Goal: Communication & Community: Participate in discussion

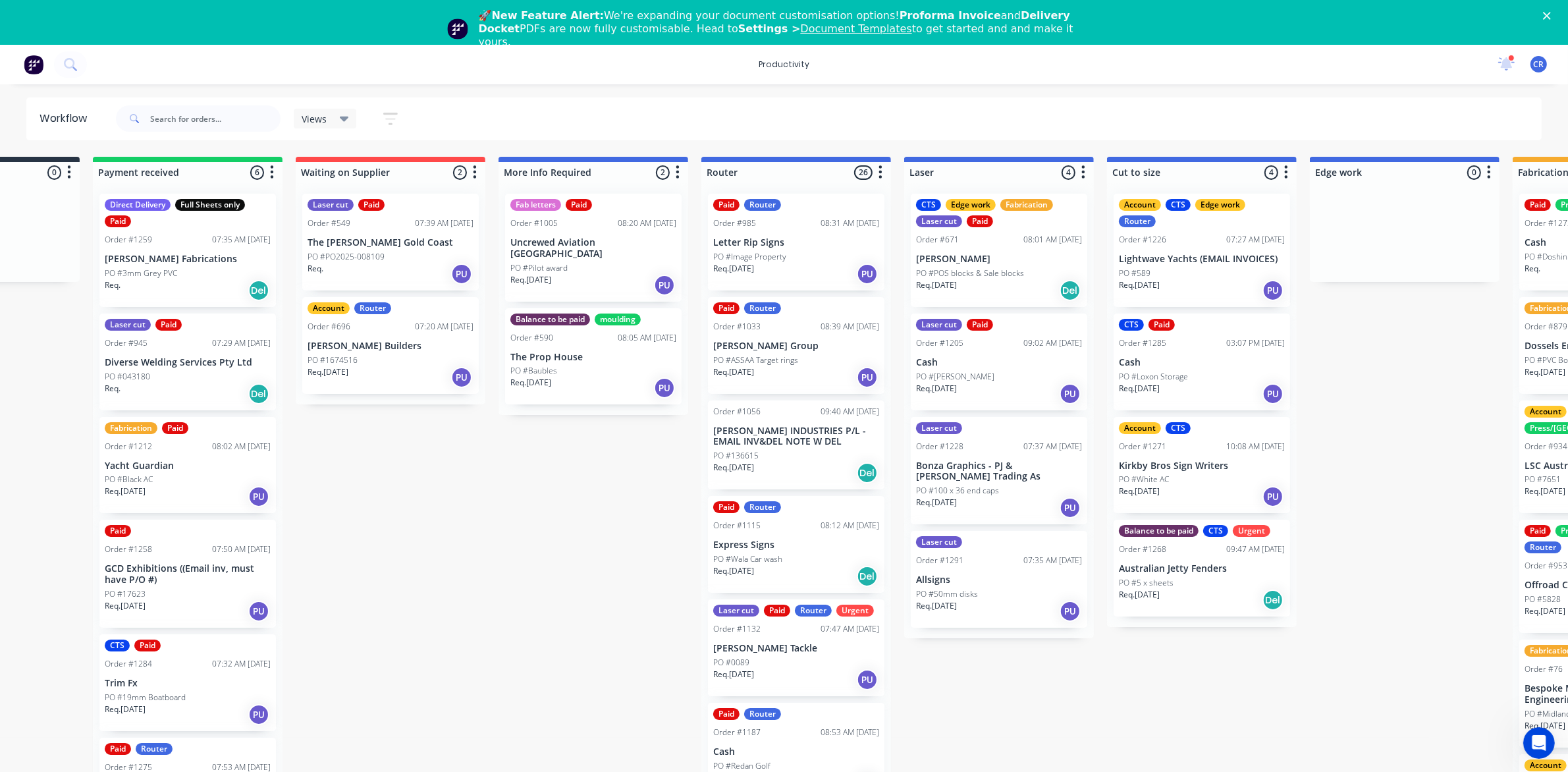
click at [1551, 15] on icon "Close" at bounding box center [1547, 16] width 8 height 8
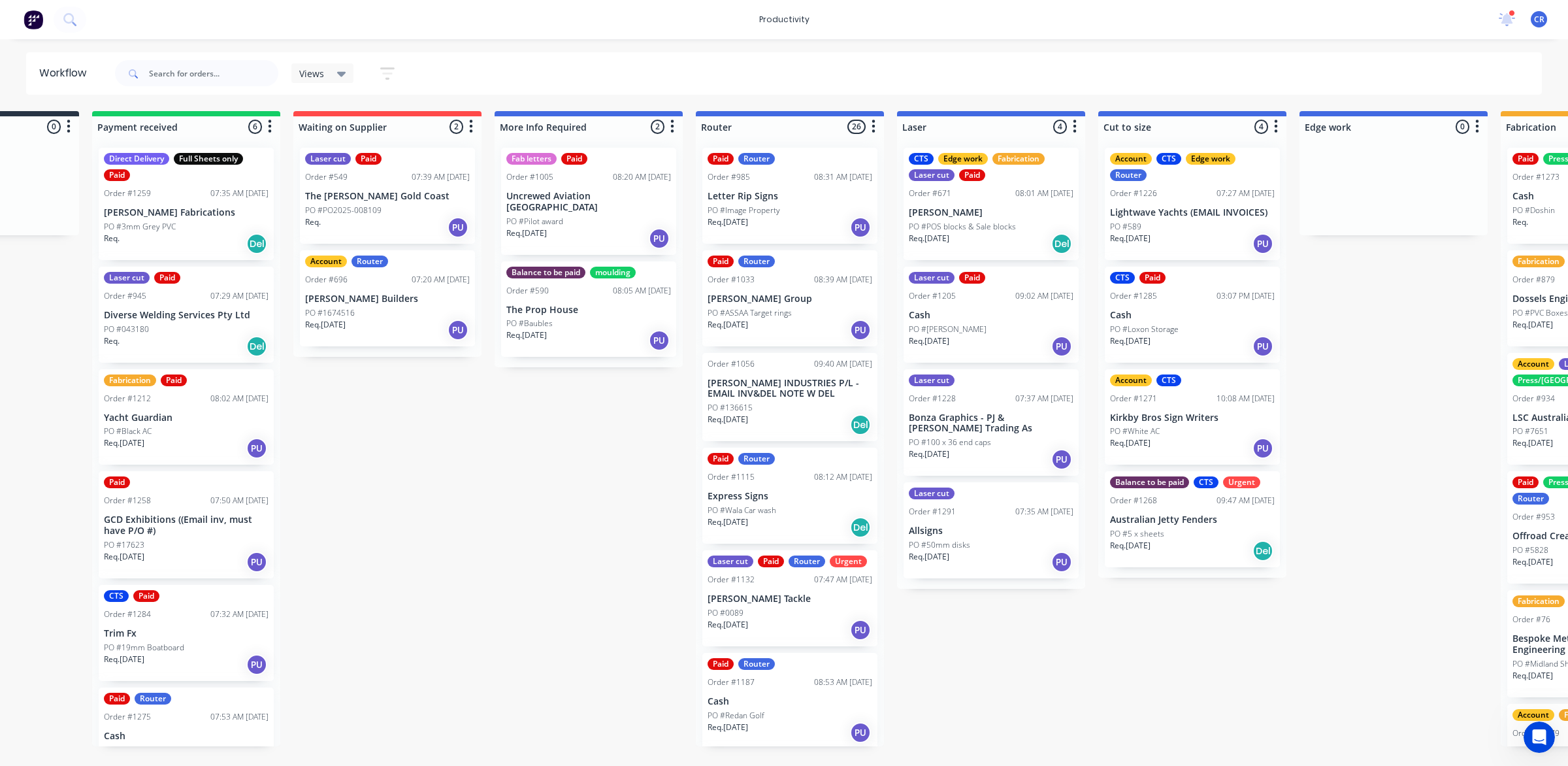
click at [1498, 18] on div "1 new notifications [PERSON_NAME] all as read [PERSON_NAME] mentioned you in a …" at bounding box center [1528, 20] width 80 height 20
click at [1494, 21] on div "1 new notifications [PERSON_NAME] all as read [PERSON_NAME] mentioned you in a …" at bounding box center [1528, 20] width 80 height 20
click at [1502, 20] on icon at bounding box center [1507, 19] width 18 height 15
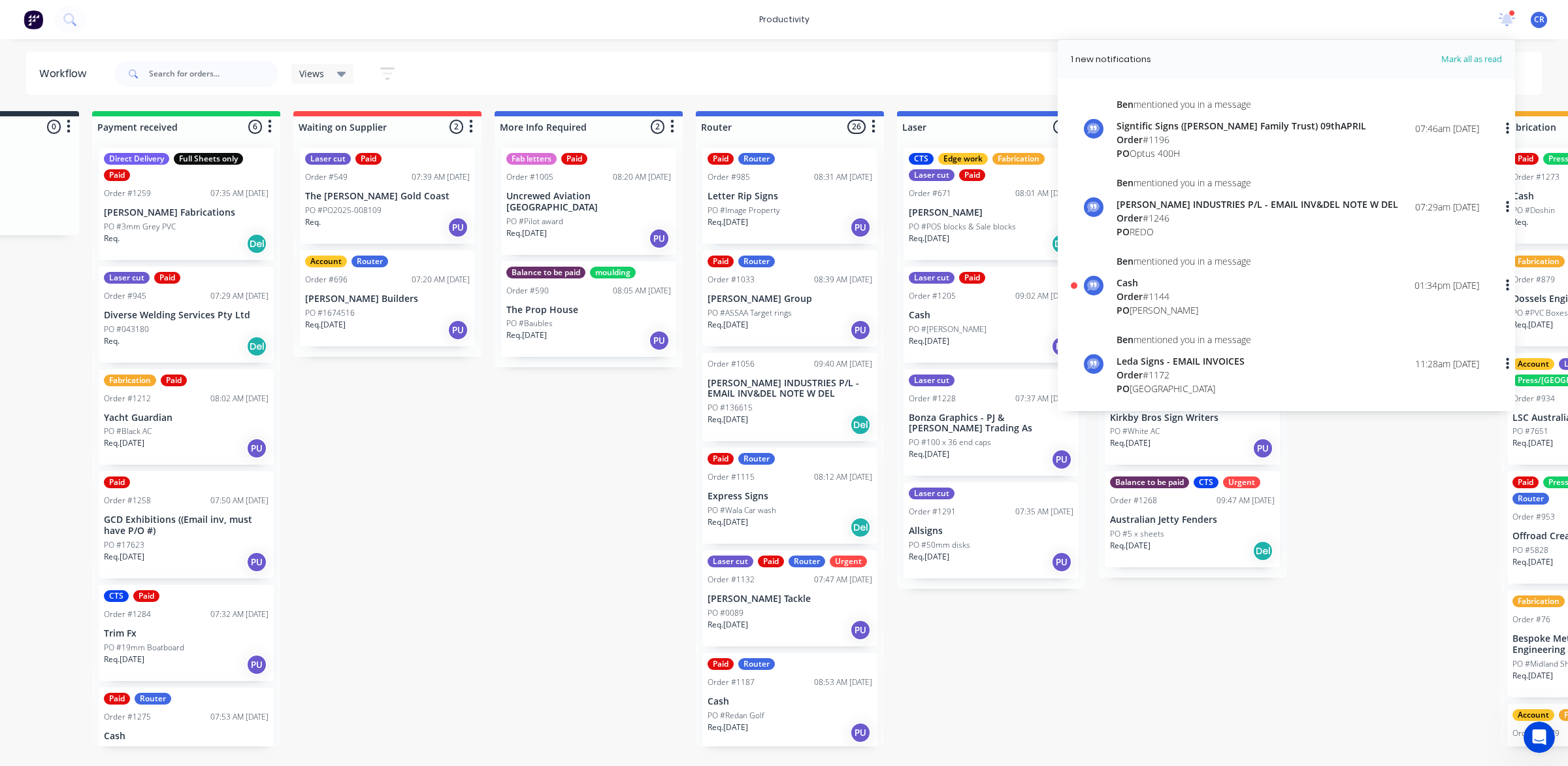
click at [1292, 283] on div "[PERSON_NAME] mentioned you in a message Cash Order # 1144 PO [PERSON_NAME] 01:…" at bounding box center [1298, 285] width 363 height 63
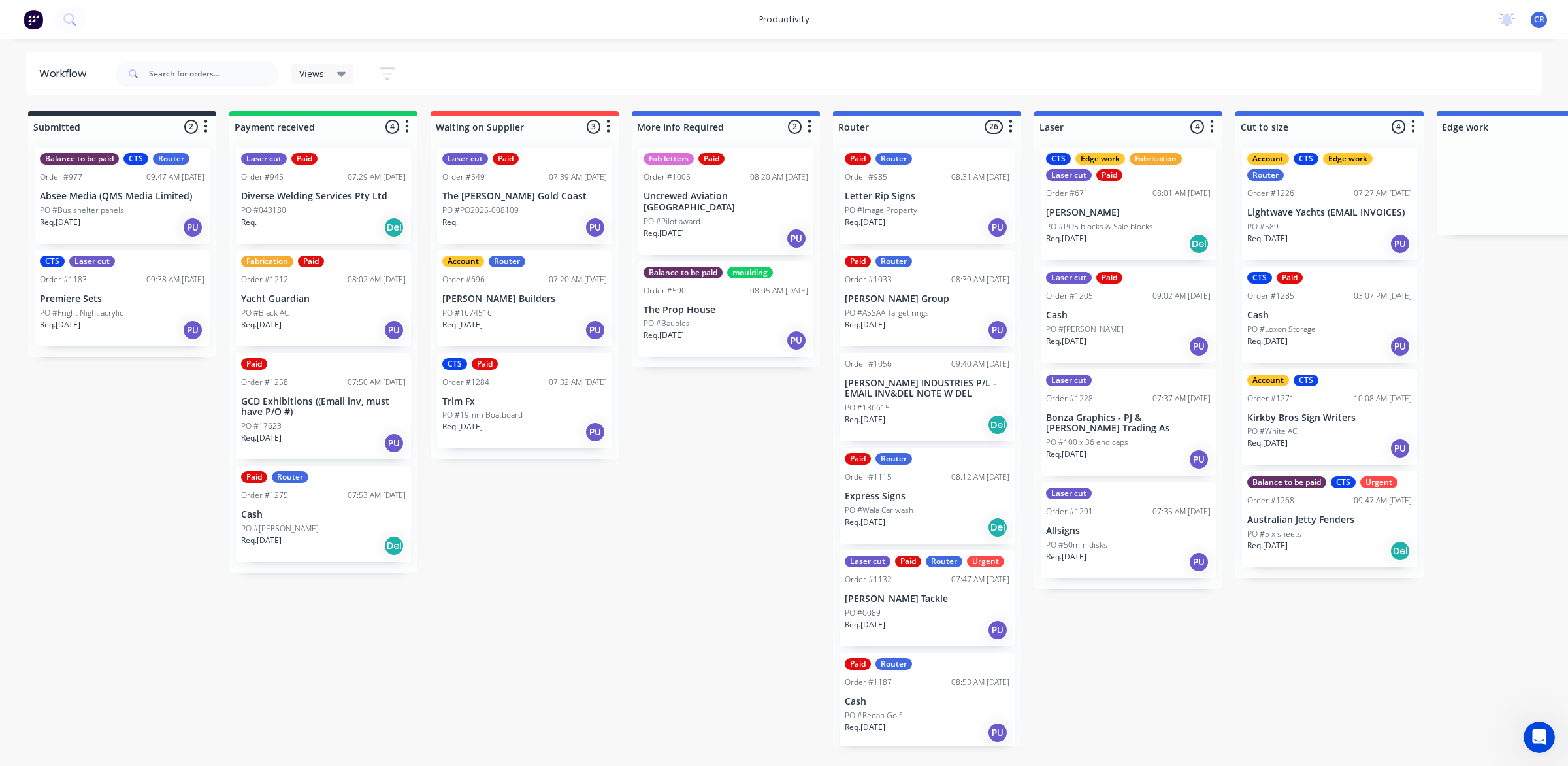
click at [902, 233] on div "Req. [DATE] PU" at bounding box center [927, 228] width 164 height 22
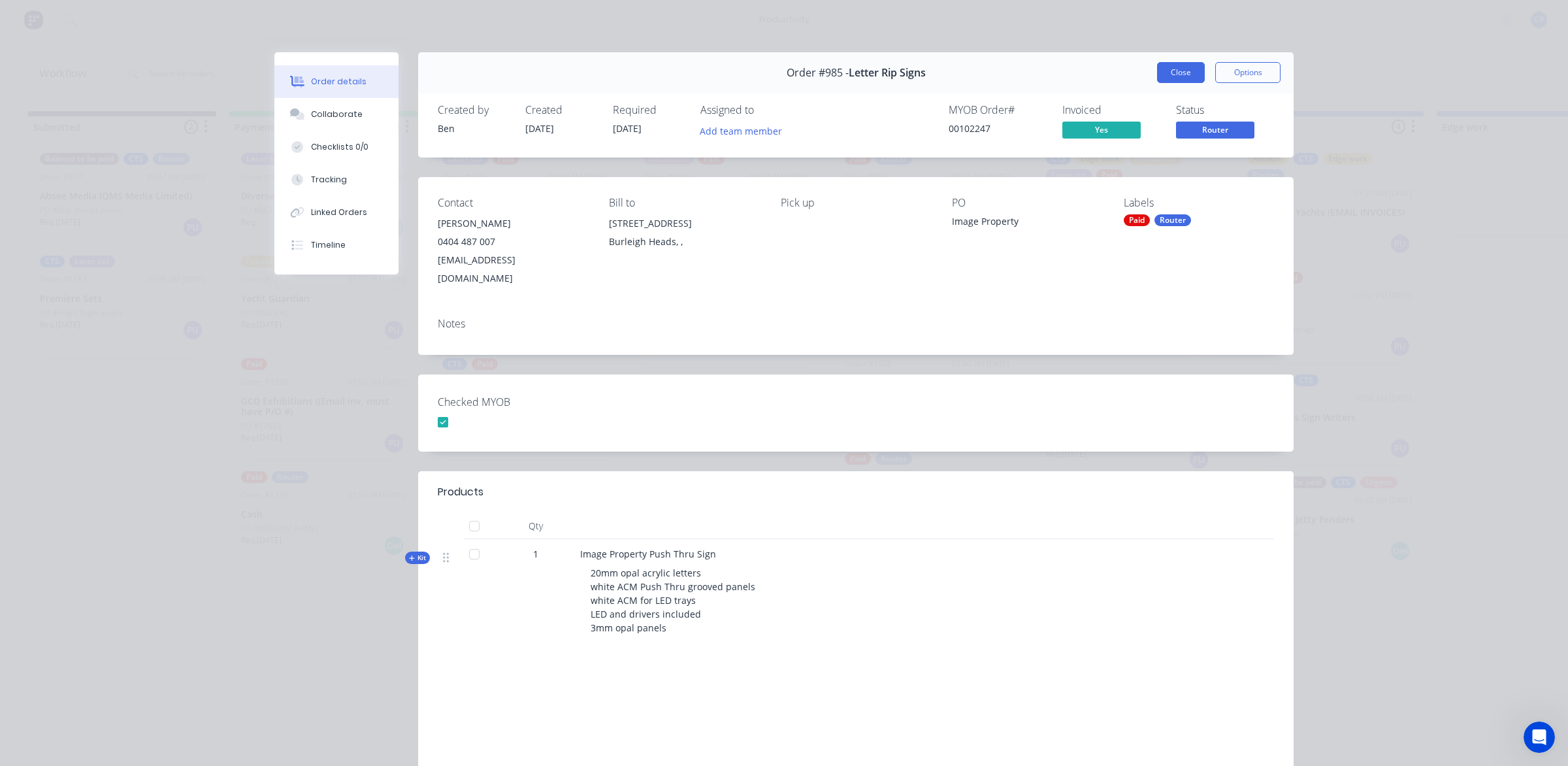
click at [1157, 76] on button "Close" at bounding box center [1181, 72] width 47 height 21
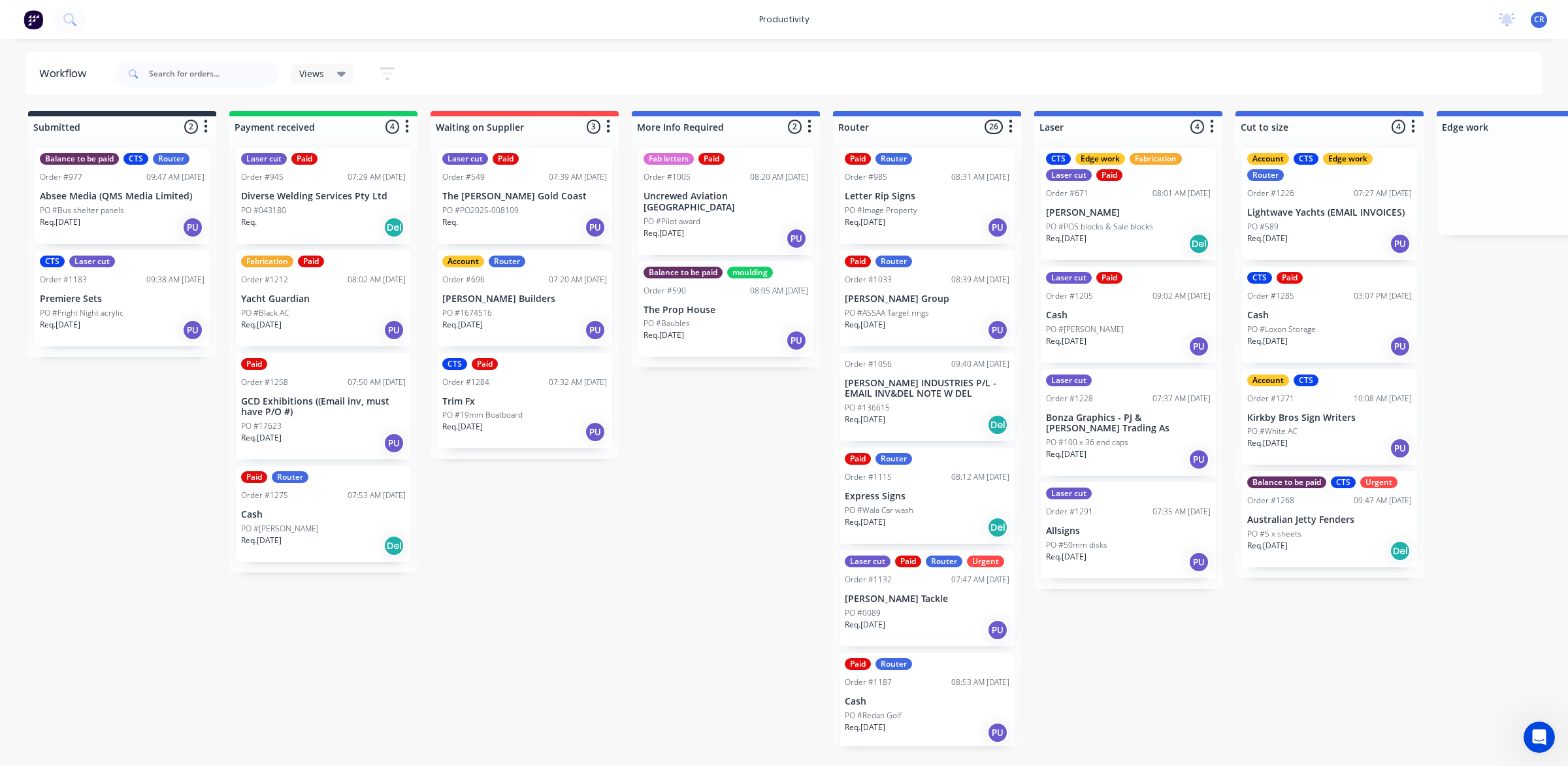
click at [894, 312] on p "PO #ASSAA Target rings" at bounding box center [887, 313] width 84 height 12
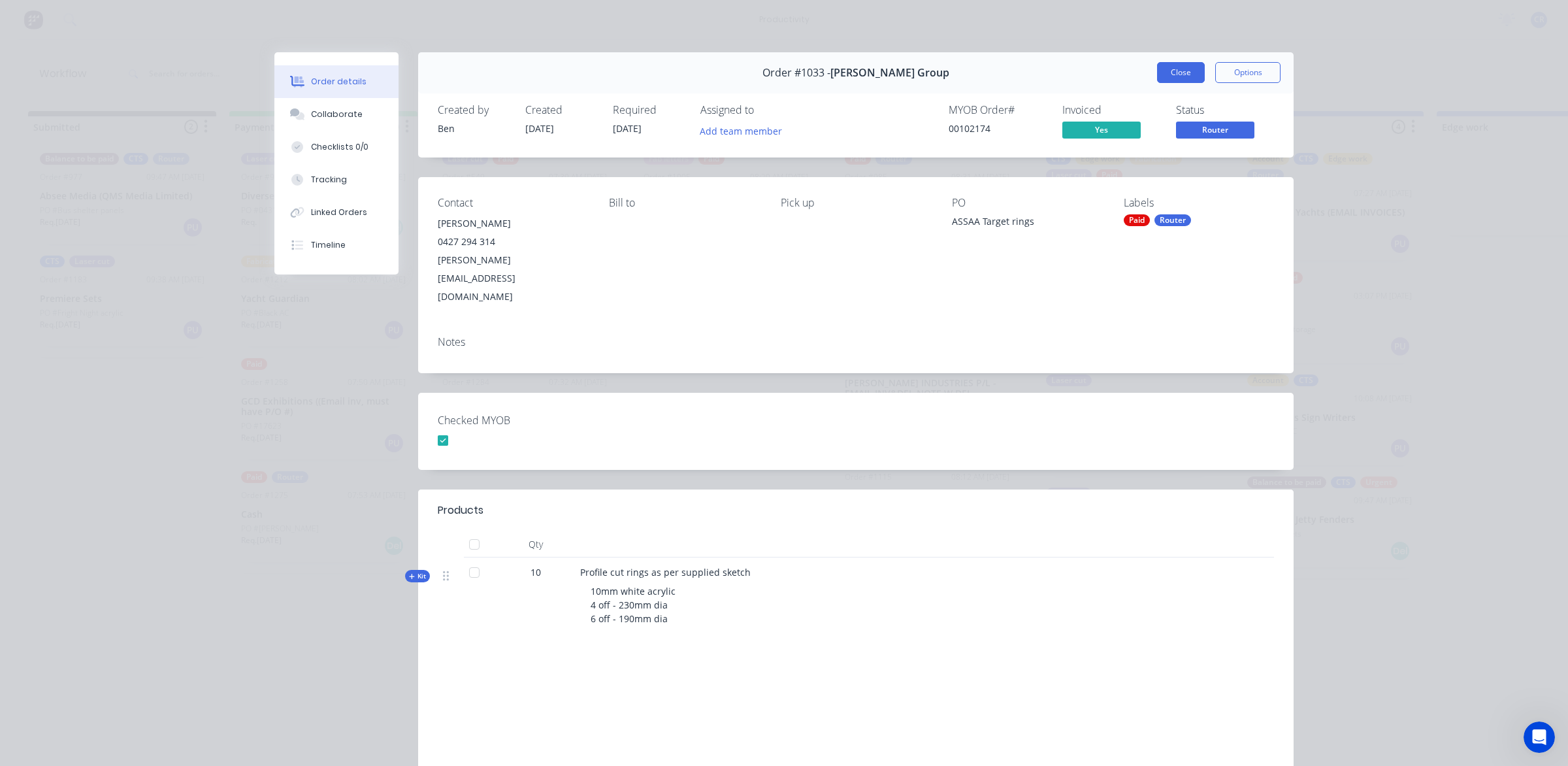
click at [1164, 78] on button "Close" at bounding box center [1181, 72] width 47 height 21
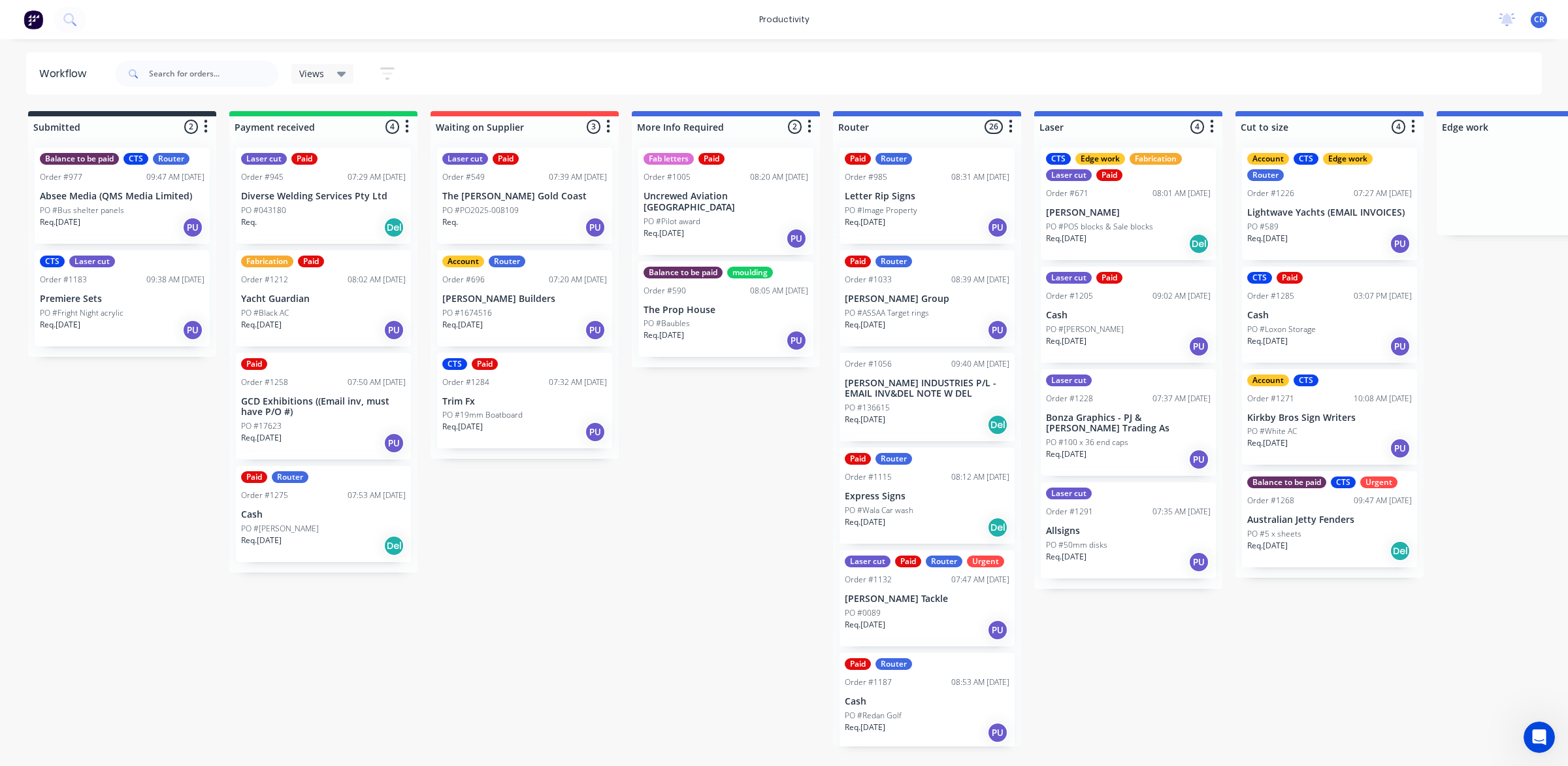
click at [892, 296] on p "[PERSON_NAME] Group" at bounding box center [927, 299] width 164 height 11
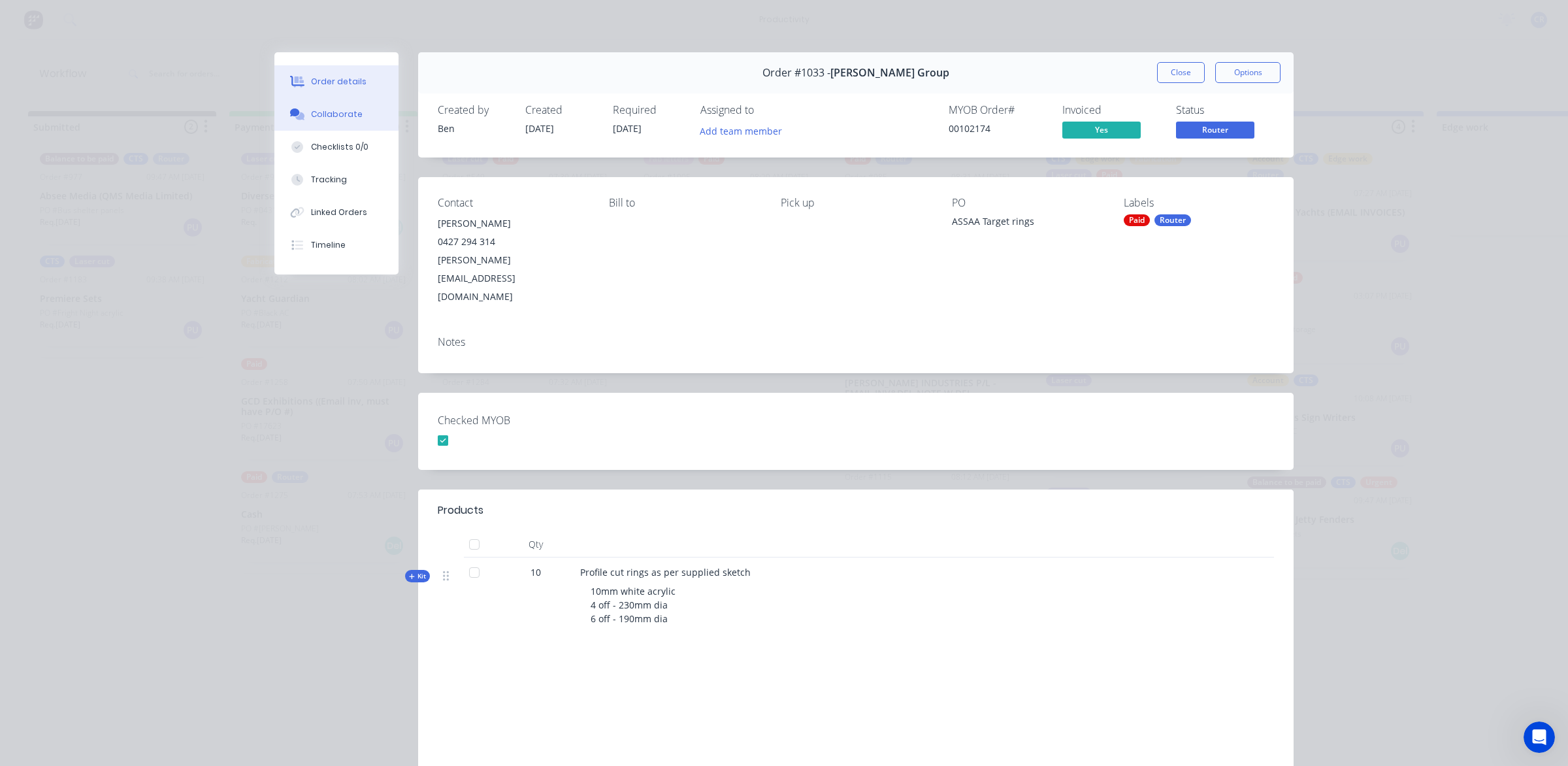
click at [335, 116] on div "Collaborate" at bounding box center [337, 115] width 51 height 12
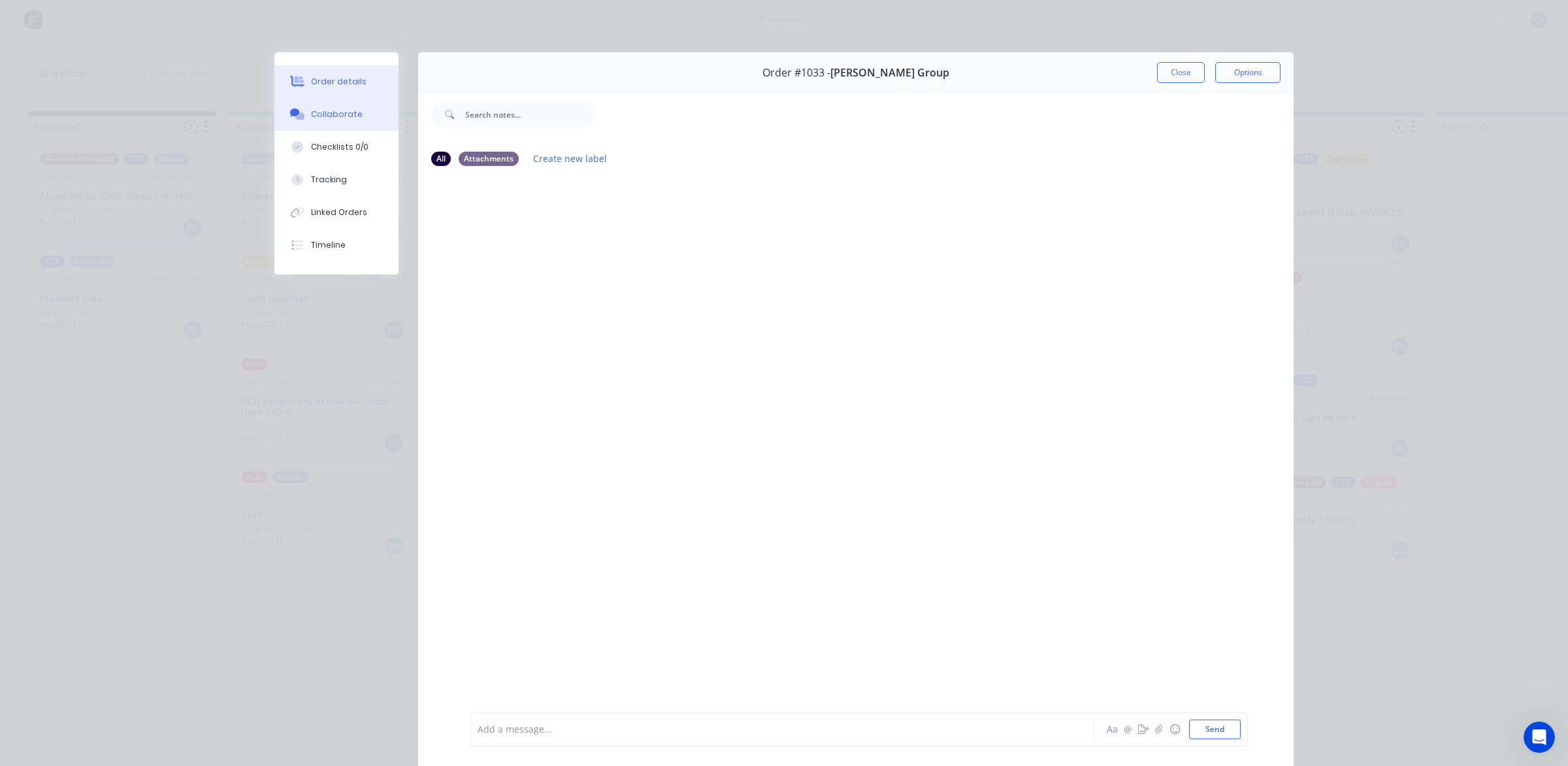
click at [331, 72] on button "Order details" at bounding box center [336, 82] width 124 height 33
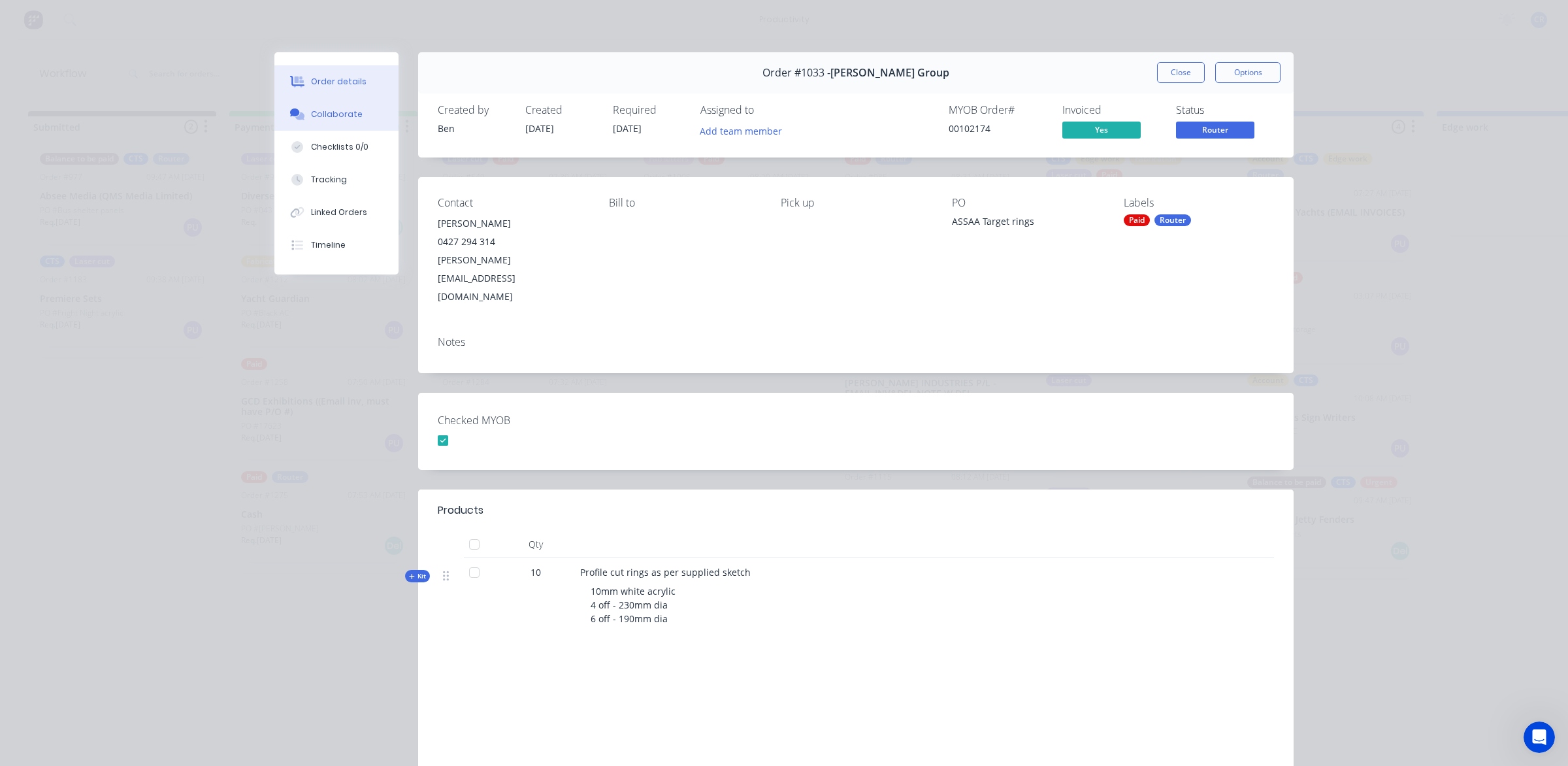
click at [331, 126] on button "Collaborate" at bounding box center [336, 115] width 124 height 33
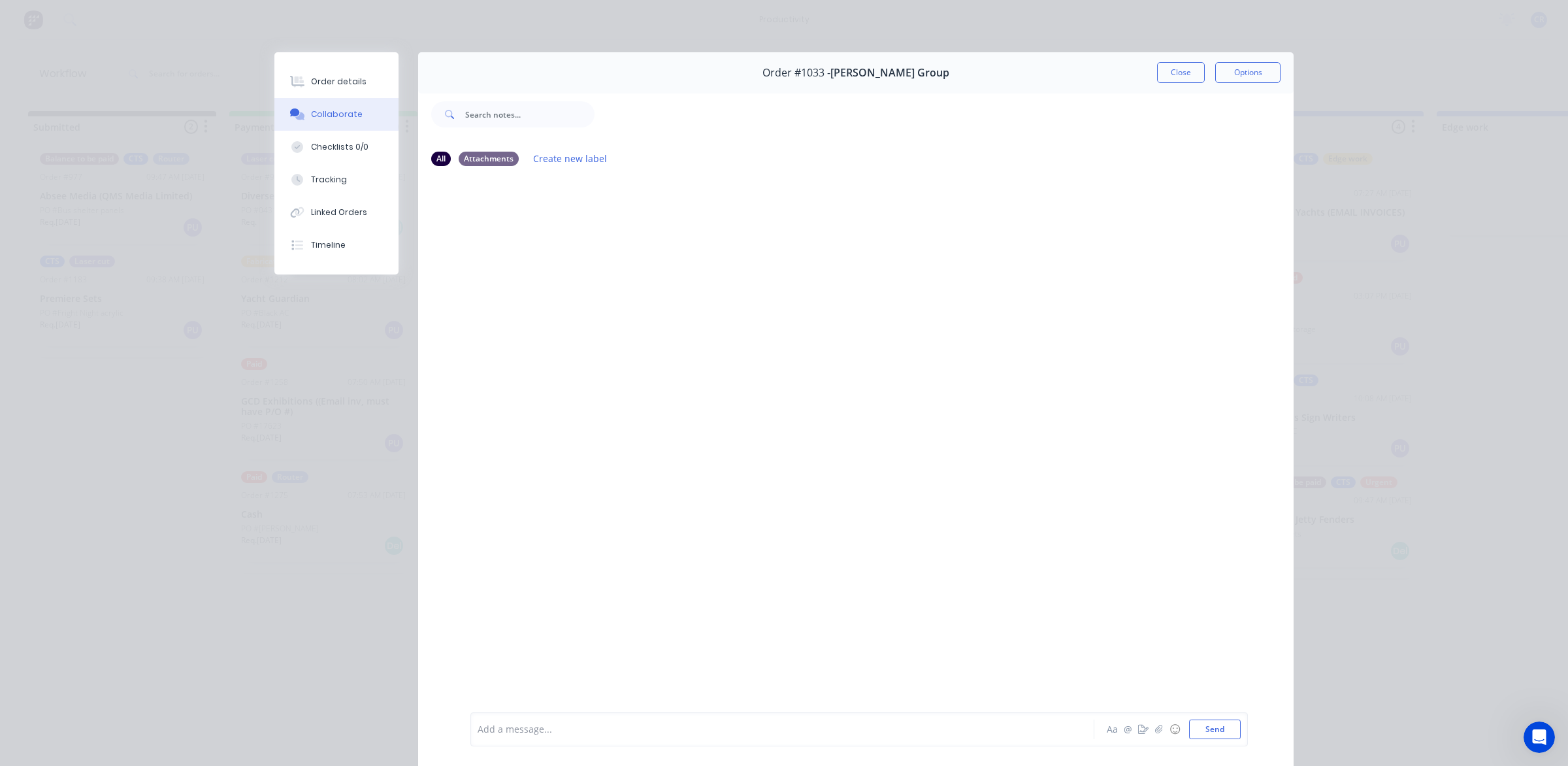
click at [542, 724] on div at bounding box center [764, 729] width 572 height 14
click at [1203, 728] on button "Send" at bounding box center [1215, 729] width 51 height 20
click at [1192, 78] on button "Close" at bounding box center [1181, 72] width 47 height 21
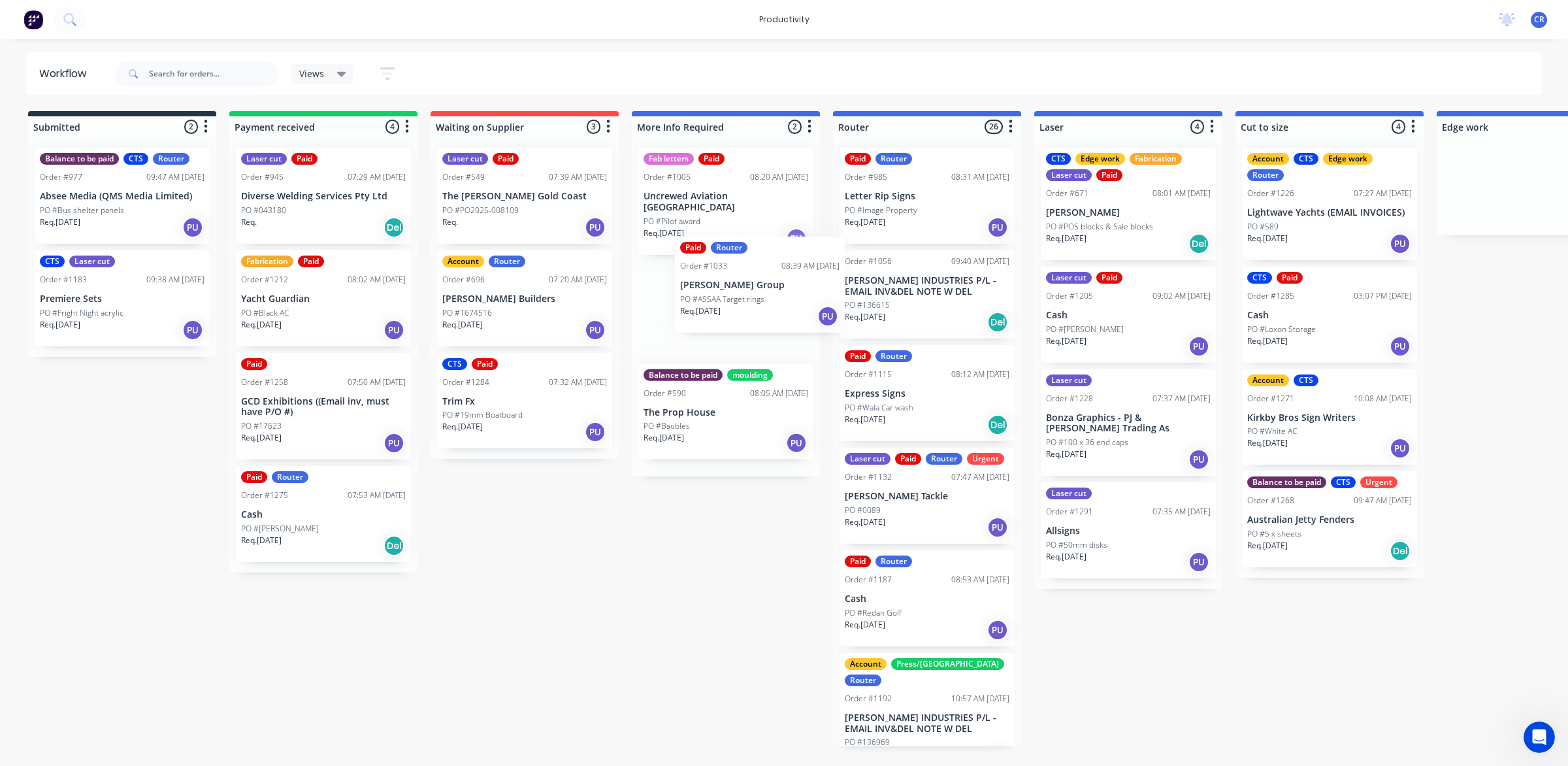
drag, startPoint x: 902, startPoint y: 309, endPoint x: 697, endPoint y: 303, distance: 205.1
click at [697, 302] on div "Submitted 2 Sort By Created date Required date Order number Customer name Most …" at bounding box center [1553, 428] width 3126 height 635
click at [911, 403] on div "Paid Router Order #985 08:31 AM [DATE] Letter Rip Signs PO #Image Property Req.…" at bounding box center [927, 442] width 188 height 609
click at [916, 402] on div "PO #Wala Car wash" at bounding box center [927, 408] width 164 height 12
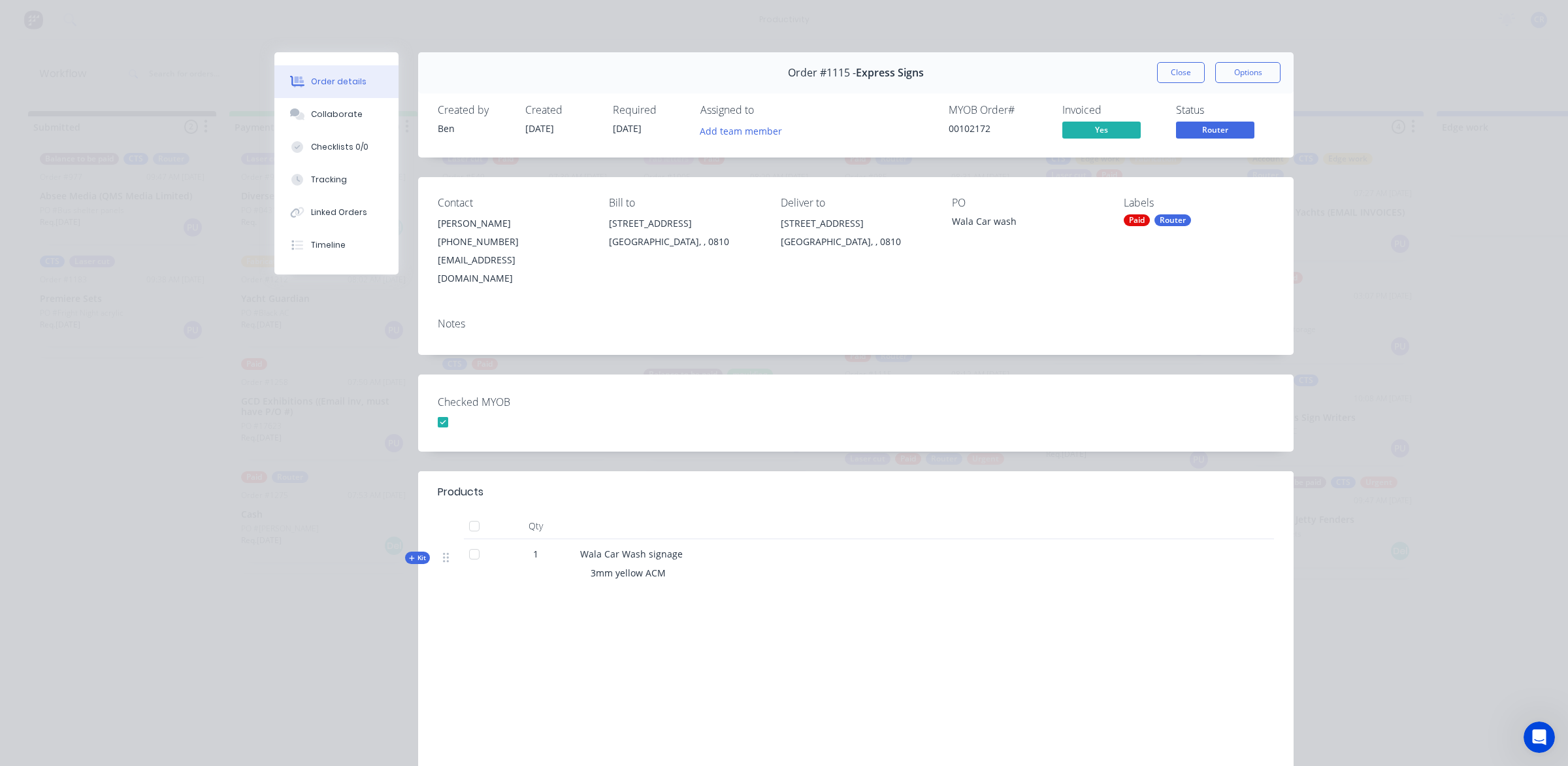
click at [1186, 55] on div "Order #1115 - Express Signs Close Options" at bounding box center [856, 72] width 876 height 41
click at [1184, 76] on button "Close" at bounding box center [1181, 72] width 47 height 21
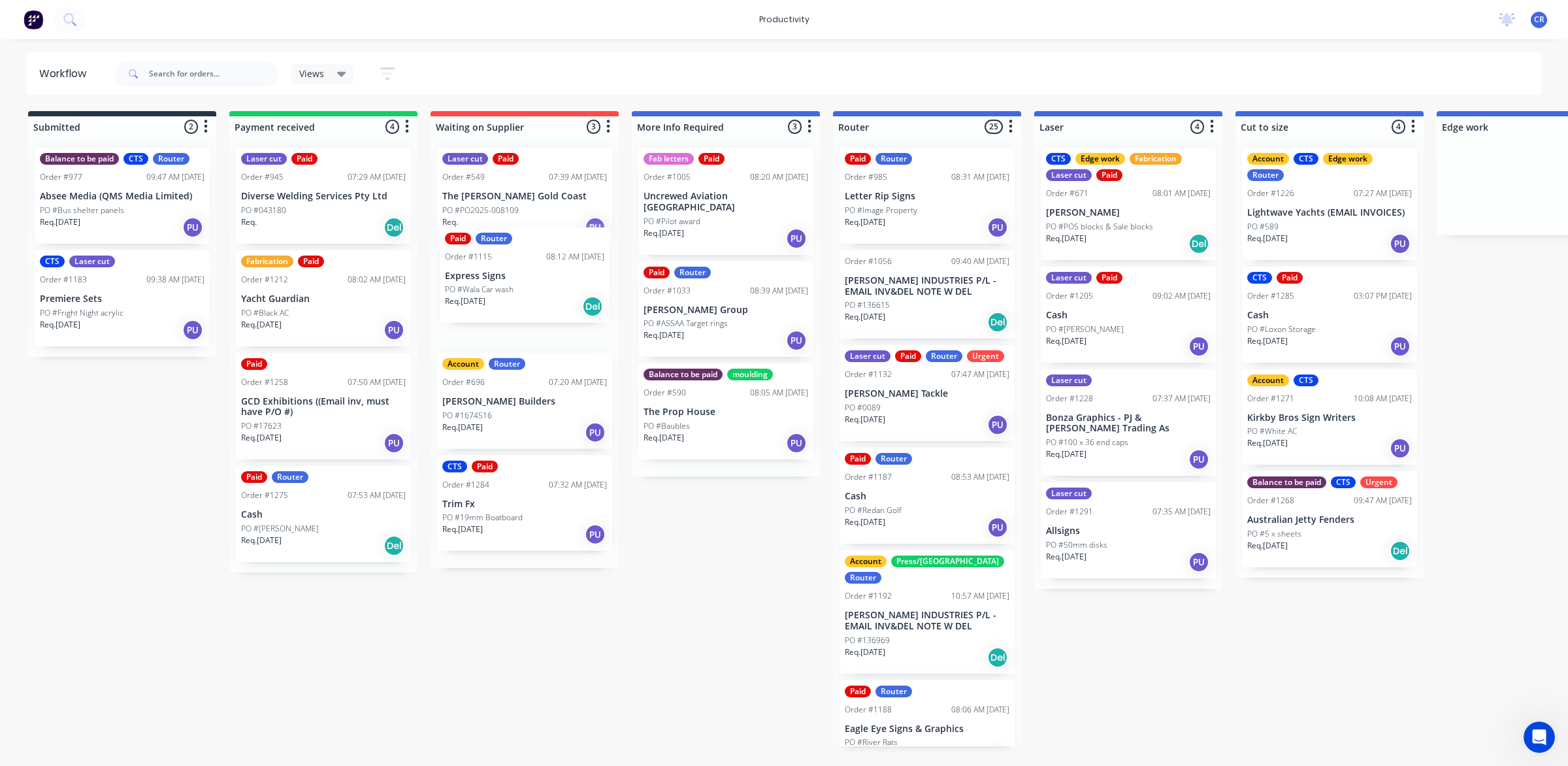
drag, startPoint x: 909, startPoint y: 401, endPoint x: 504, endPoint y: 282, distance: 422.1
click at [504, 282] on div "Submitted 2 Sort By Created date Required date Order number Customer name Most …" at bounding box center [1553, 428] width 3126 height 635
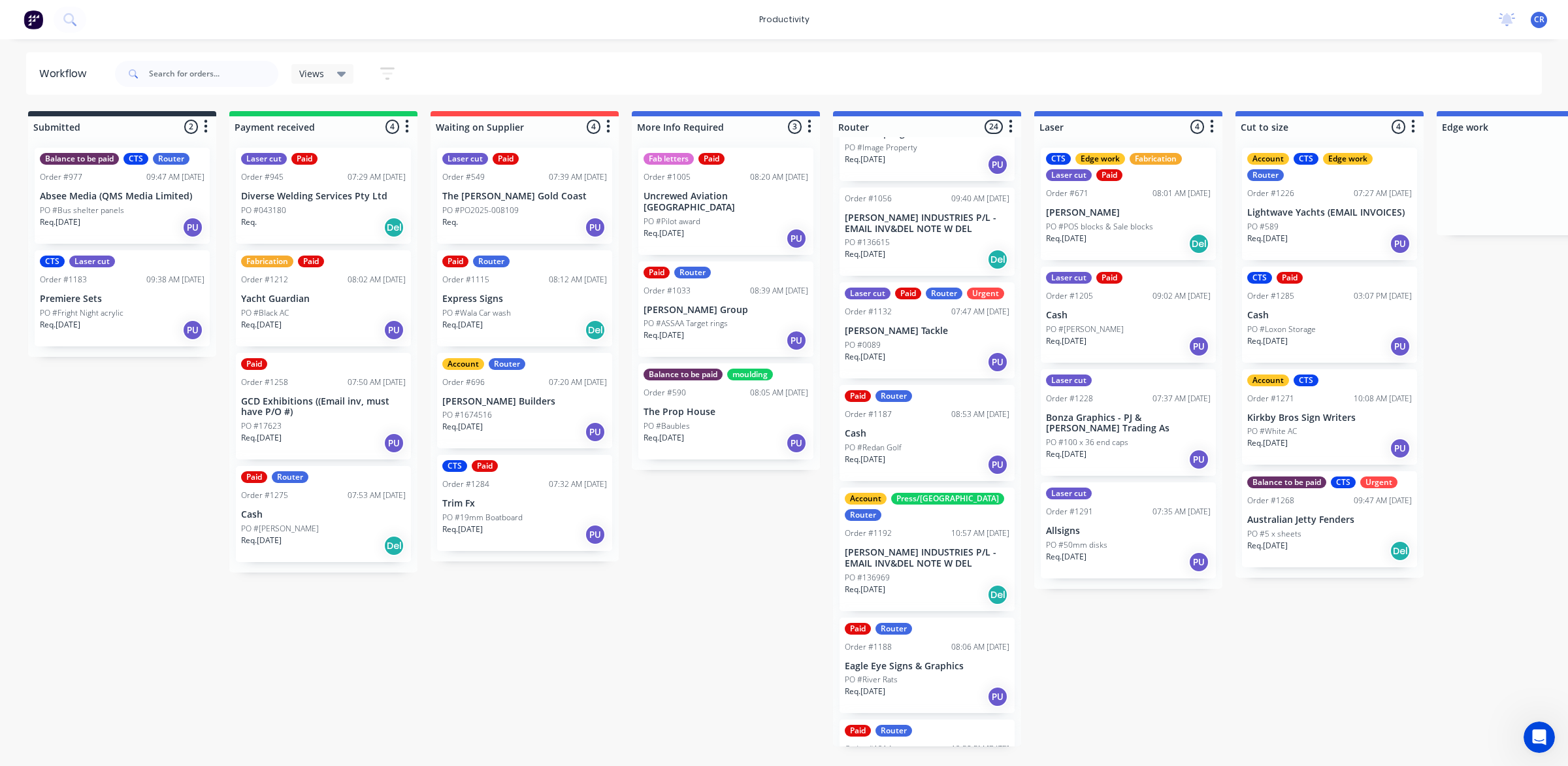
scroll to position [163, 0]
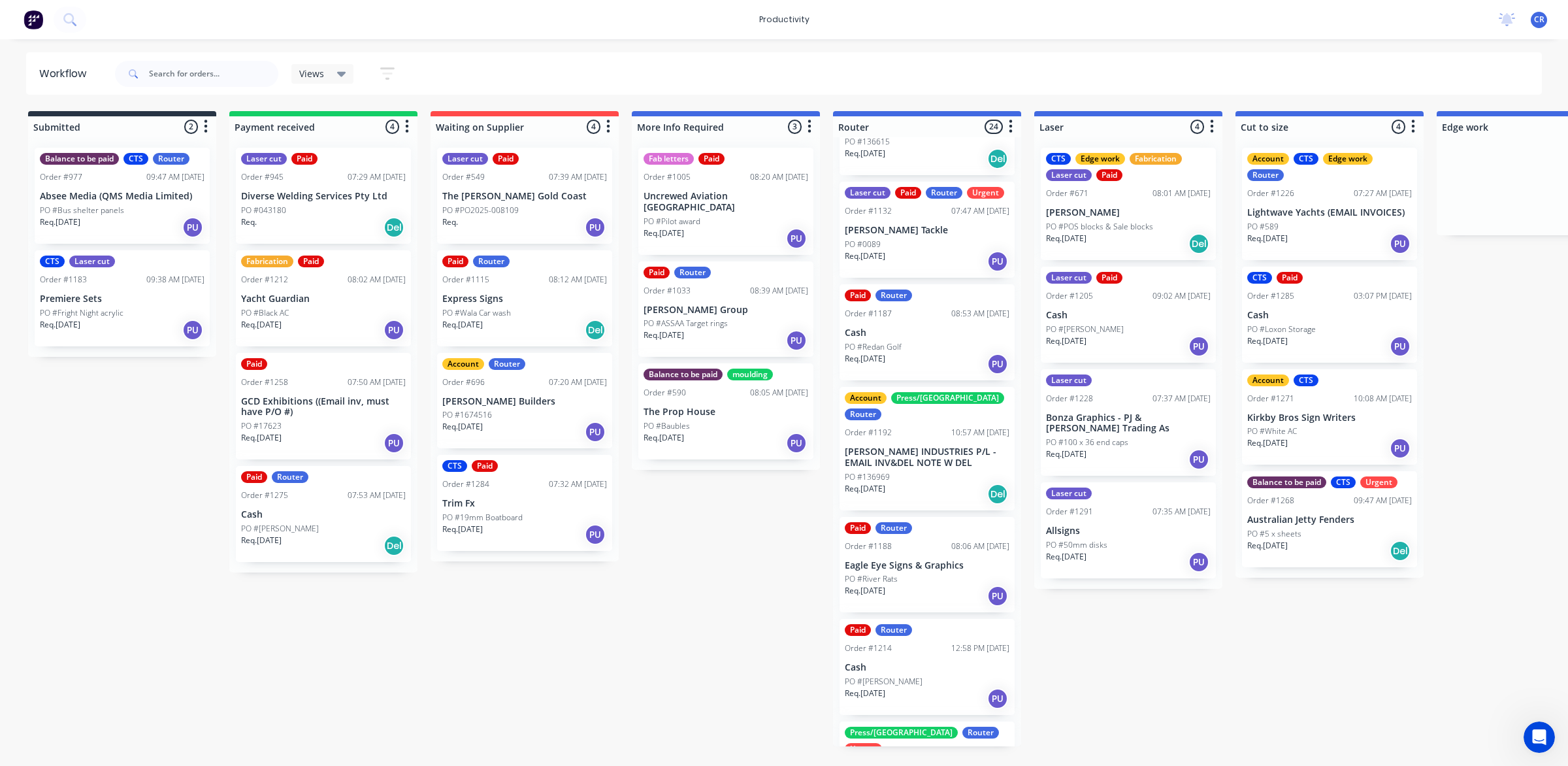
click at [924, 585] on div "Req. [DATE] PU" at bounding box center [927, 596] width 164 height 22
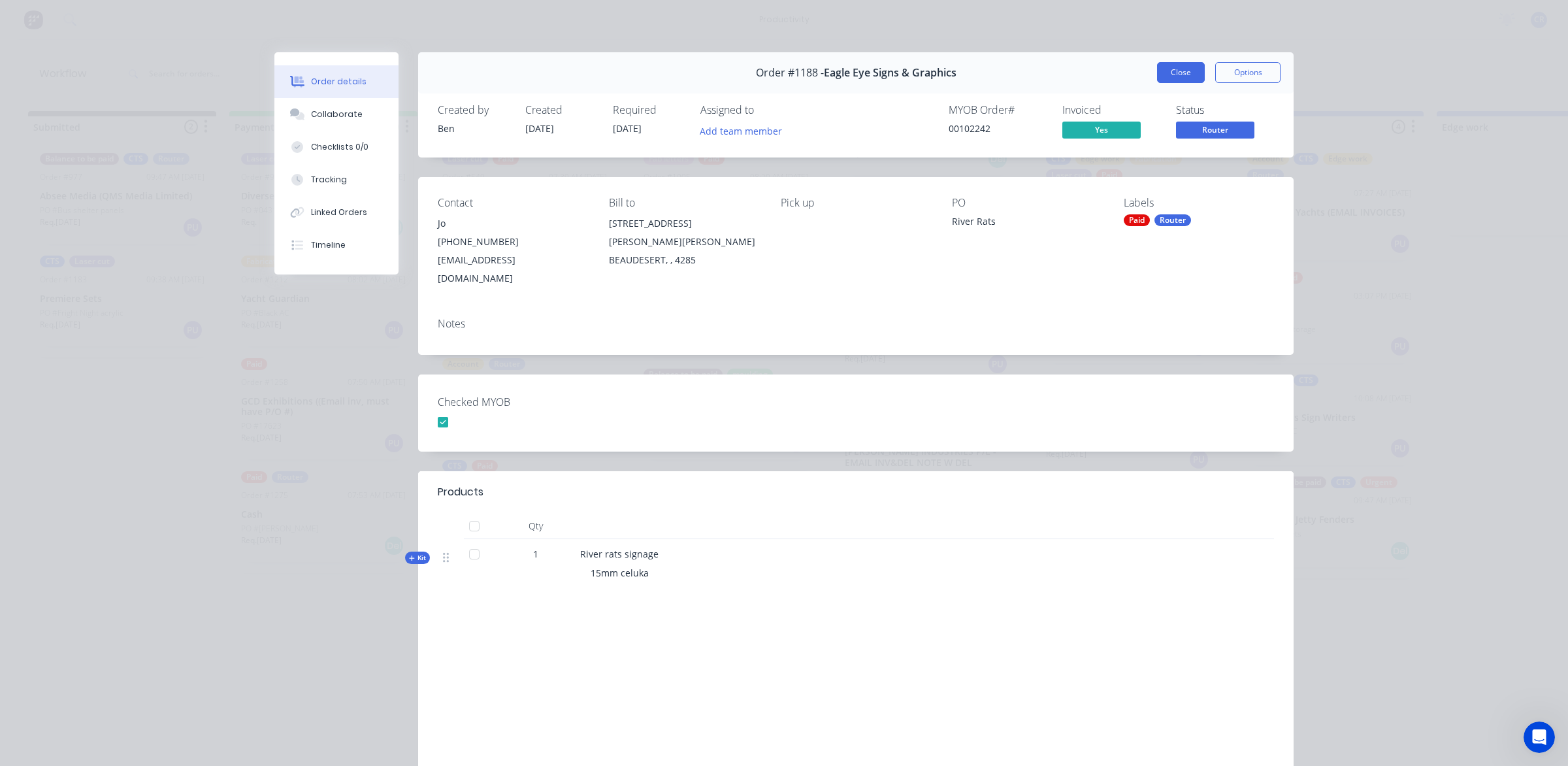
click at [1176, 77] on button "Close" at bounding box center [1181, 72] width 47 height 21
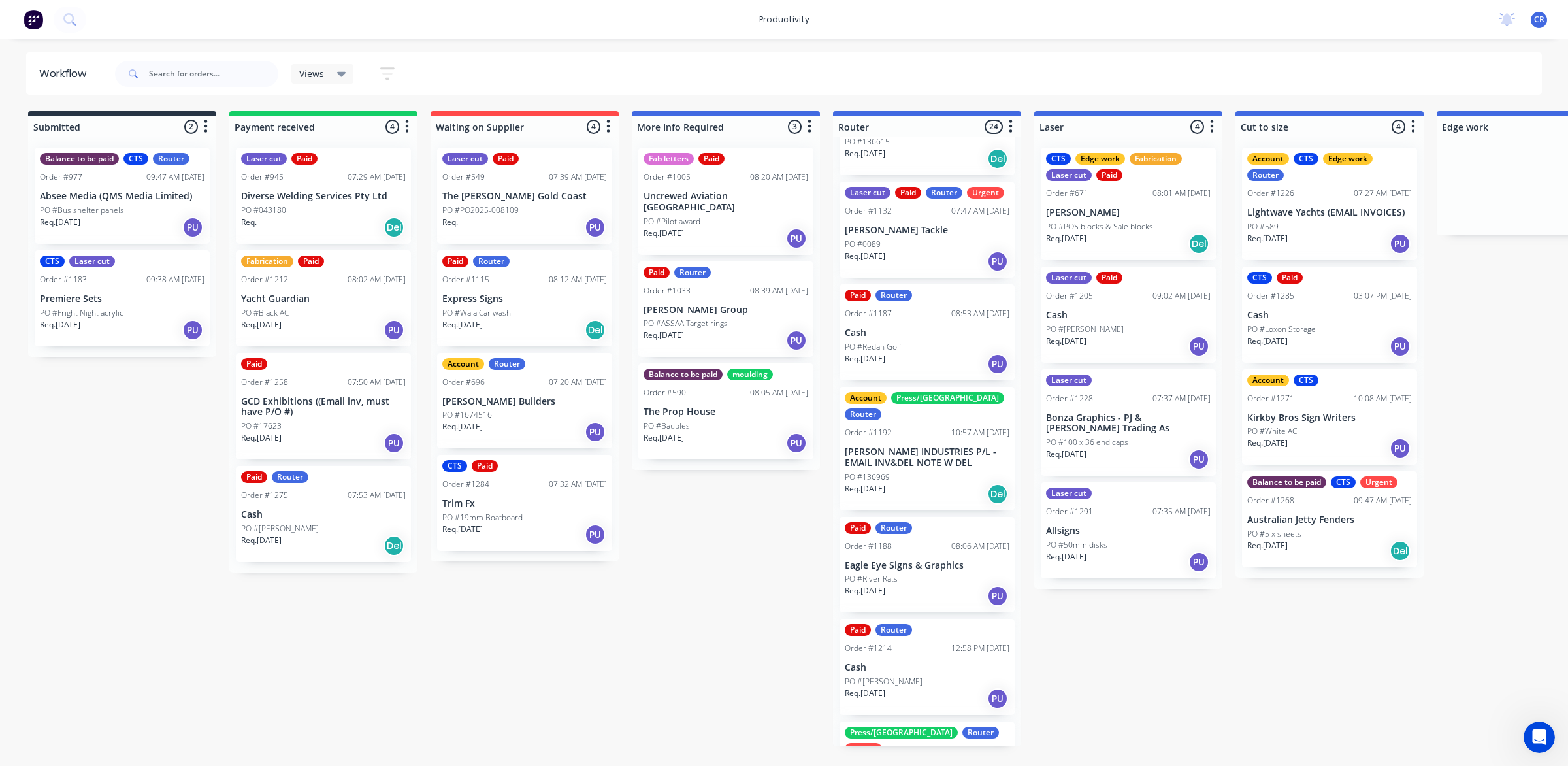
click at [902, 560] on p "Eagle Eye Signs & Graphics" at bounding box center [927, 565] width 164 height 11
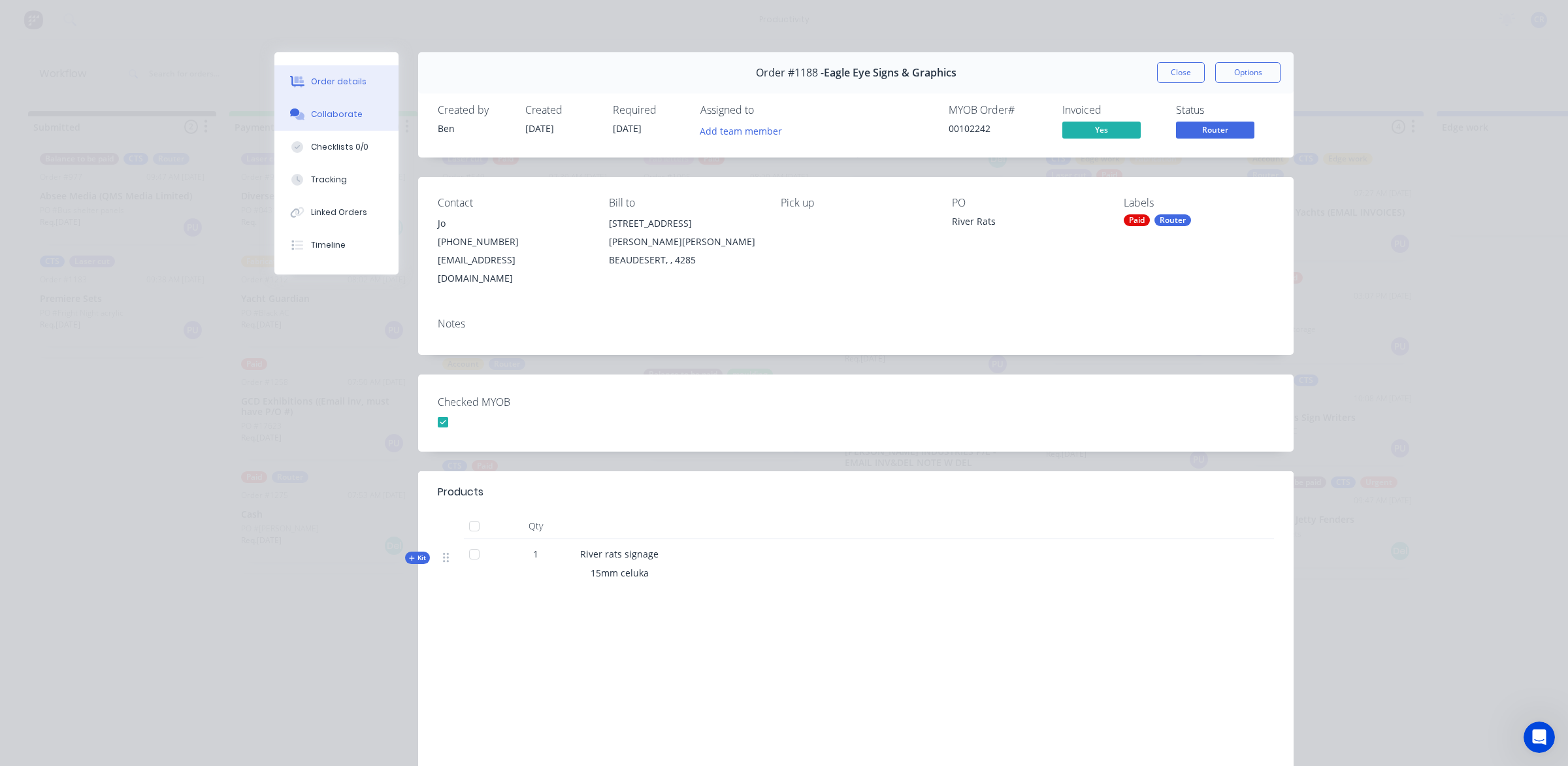
click at [330, 118] on div "Collaborate" at bounding box center [337, 115] width 51 height 12
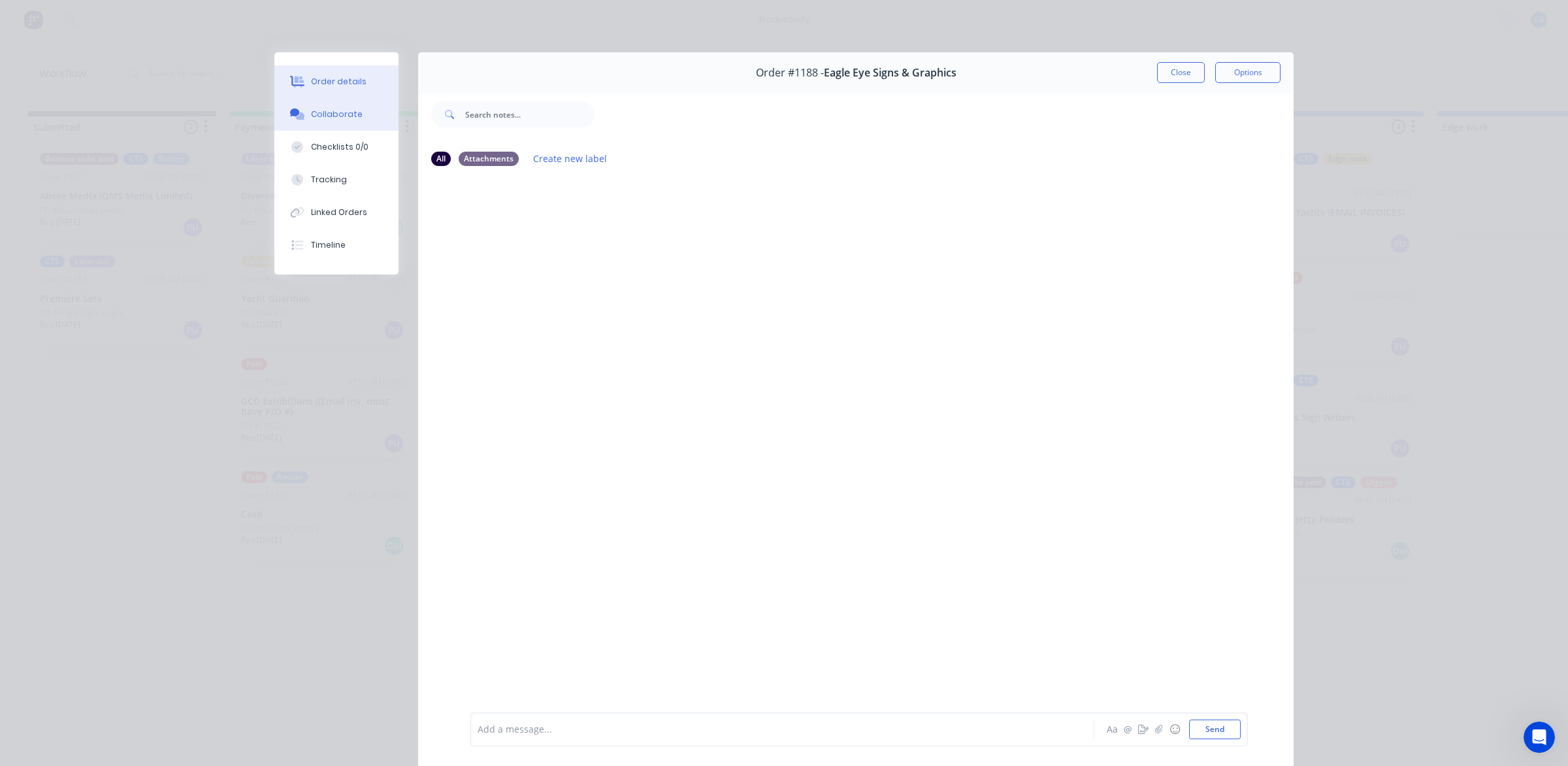
click at [340, 89] on button "Order details" at bounding box center [336, 82] width 124 height 33
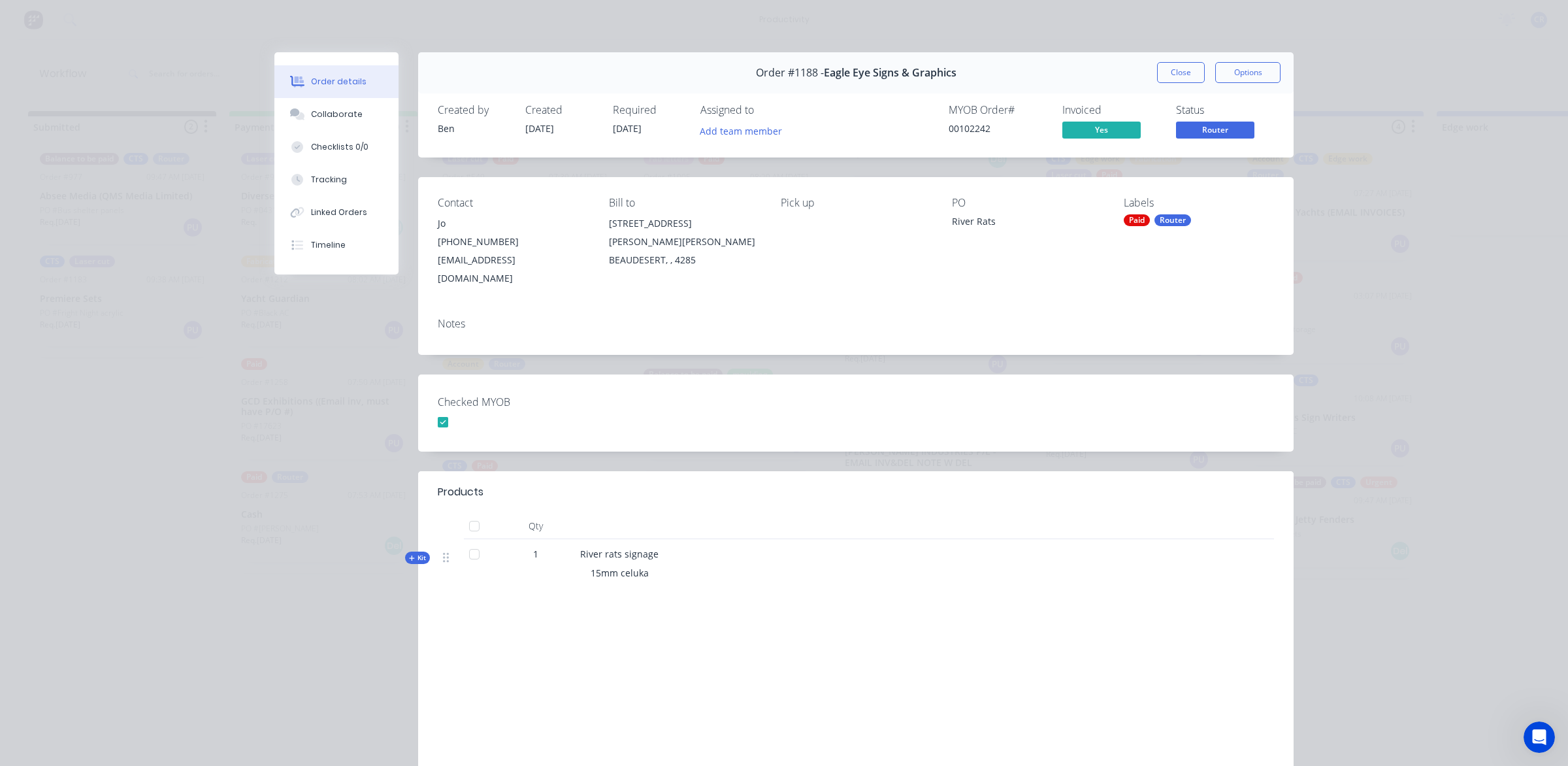
click at [1184, 78] on button "Close" at bounding box center [1181, 72] width 47 height 21
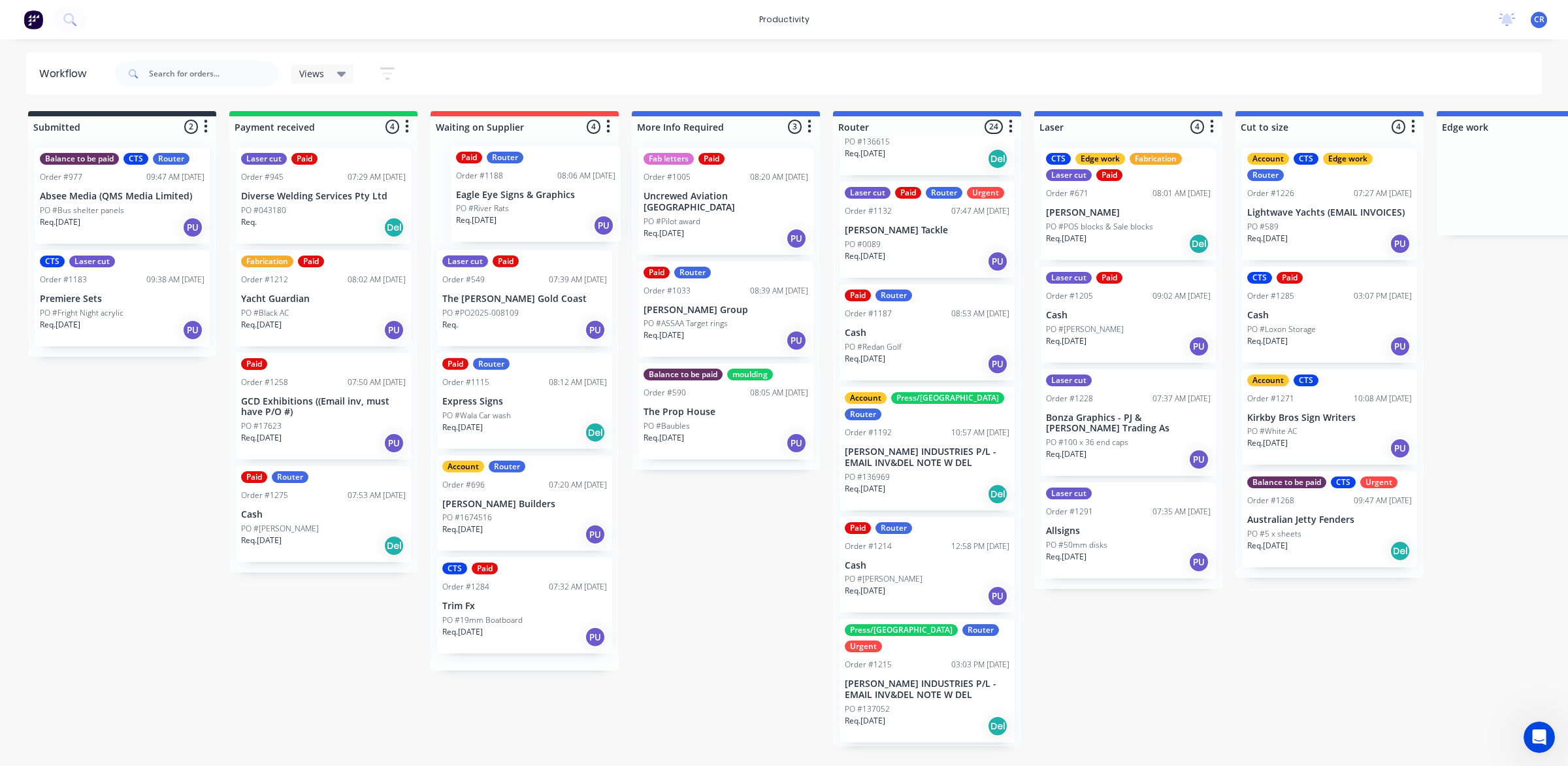
drag, startPoint x: 925, startPoint y: 561, endPoint x: 533, endPoint y: 207, distance: 528.2
click at [533, 207] on div "Submitted 2 Sort By Created date Required date Order number Customer name Most …" at bounding box center [1553, 428] width 3126 height 635
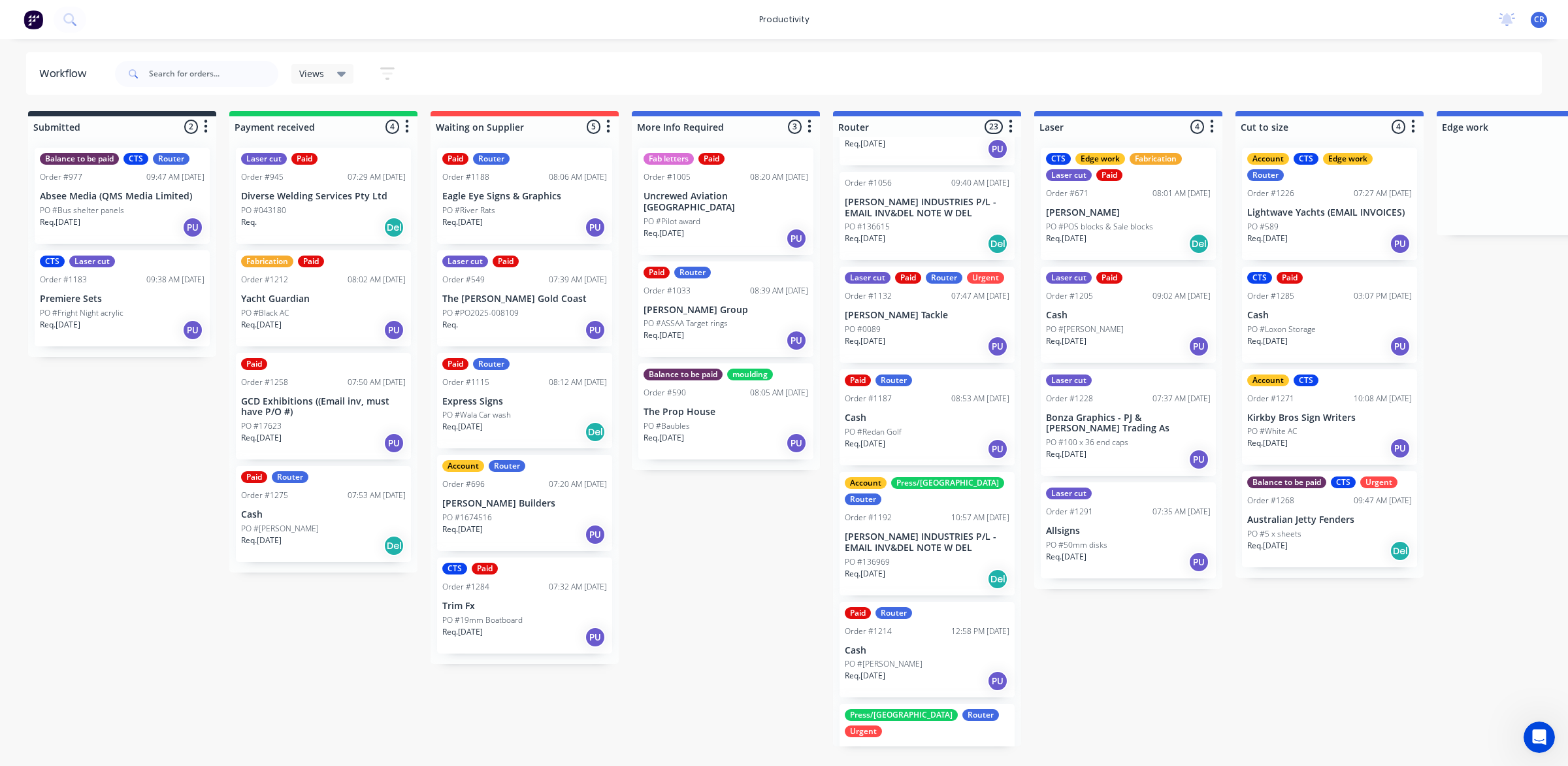
scroll to position [0, 0]
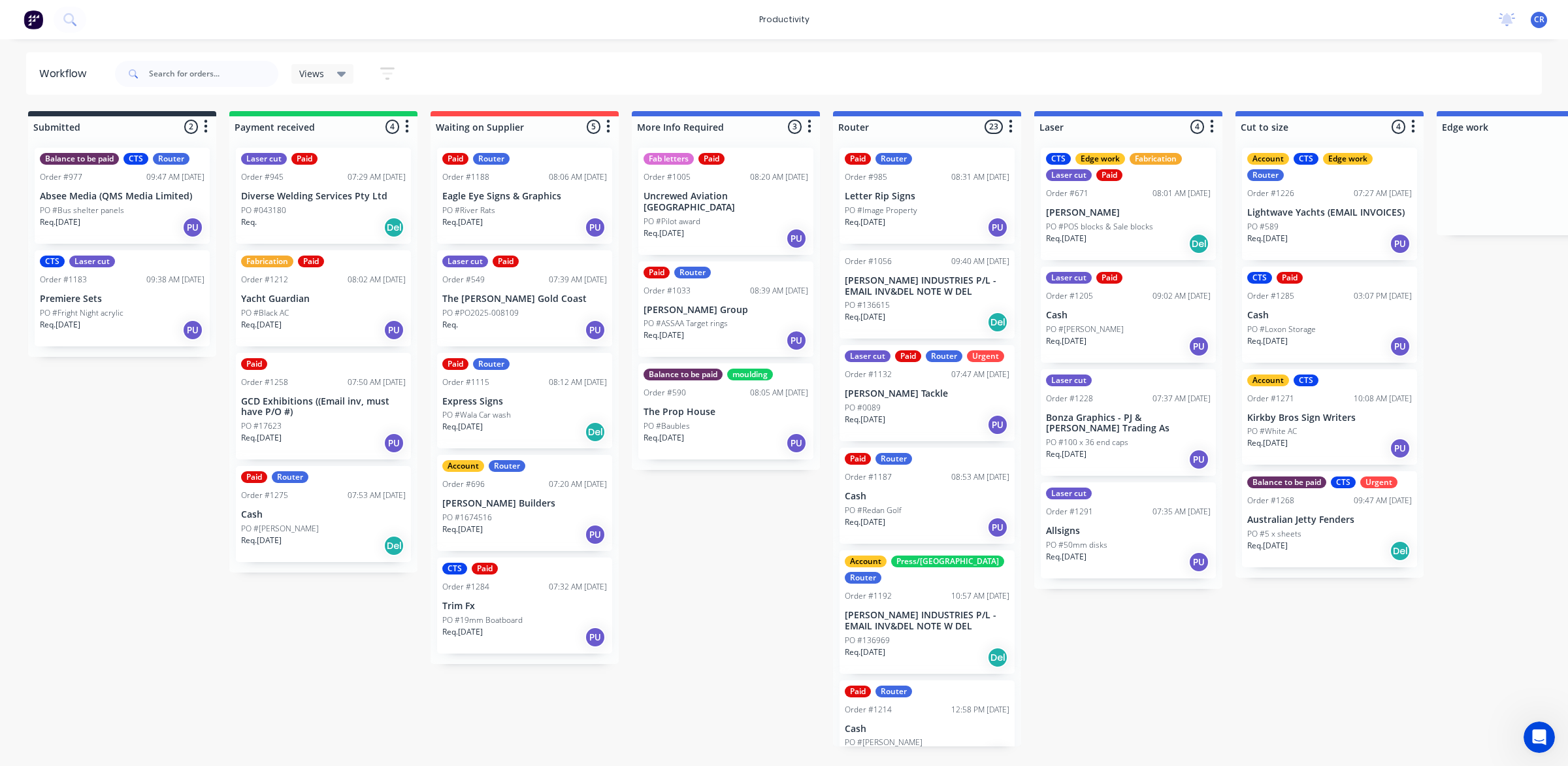
click at [915, 285] on p "[PERSON_NAME] INDUSTRIES P/L - EMAIL INV&DEL NOTE W DEL" at bounding box center [927, 286] width 164 height 22
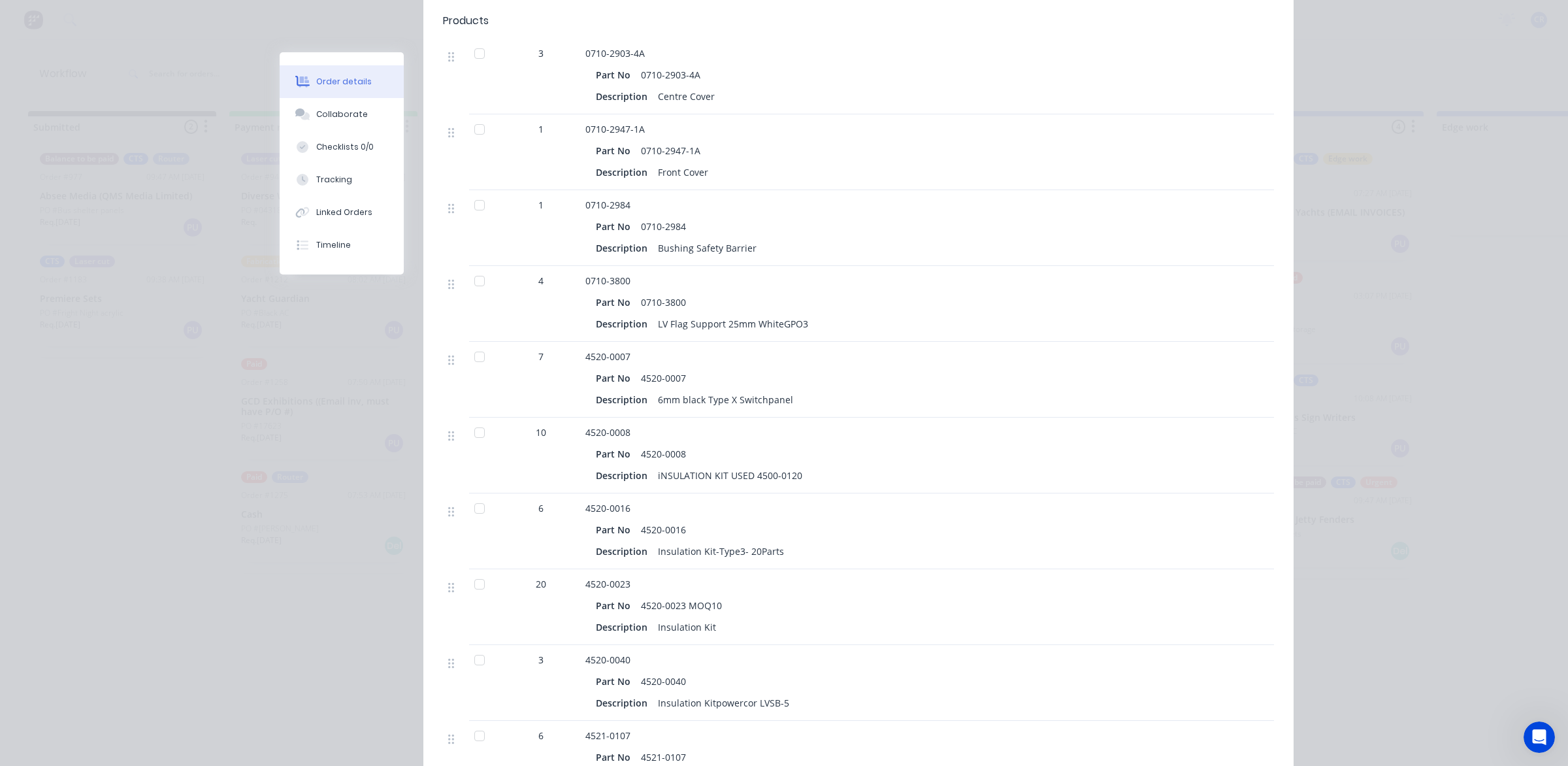
scroll to position [572, 0]
